Goal: Navigation & Orientation: Find specific page/section

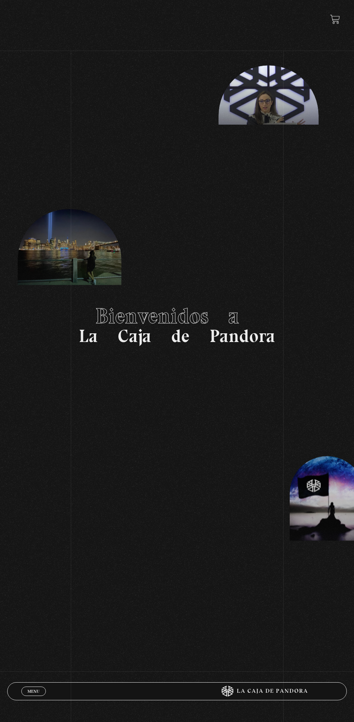
click at [30, 693] on span "Menu" at bounding box center [33, 691] width 12 height 4
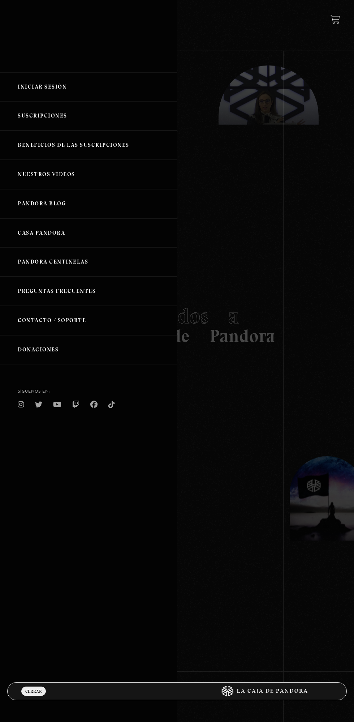
click at [95, 83] on link "Iniciar Sesión" at bounding box center [88, 86] width 177 height 29
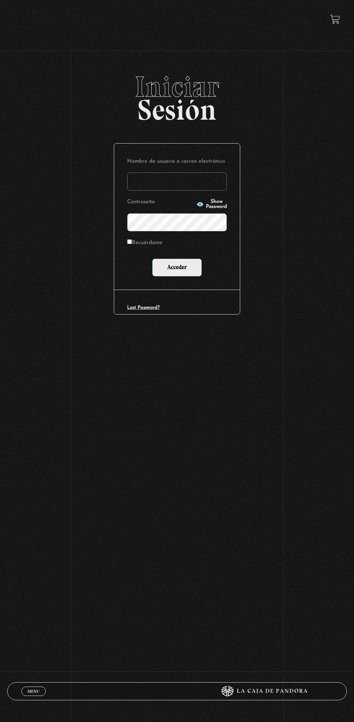
click at [205, 184] on input "Nombre de usuario o correo electrónico" at bounding box center [177, 181] width 100 height 18
type input "Alejandra Porras"
click at [152, 258] on input "Acceder" at bounding box center [177, 267] width 50 height 18
click at [176, 260] on input "Acceder" at bounding box center [177, 267] width 50 height 18
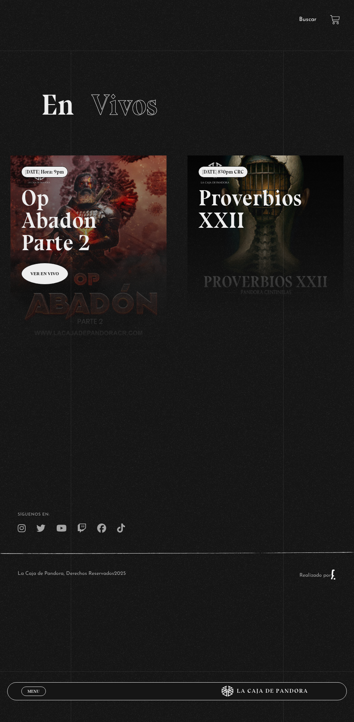
click at [311, 17] on link "Buscar" at bounding box center [307, 20] width 17 height 6
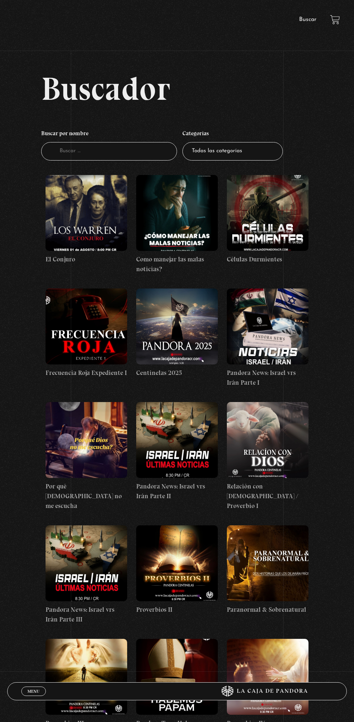
click at [88, 194] on figure at bounding box center [87, 213] width 82 height 76
